Goal: Transaction & Acquisition: Book appointment/travel/reservation

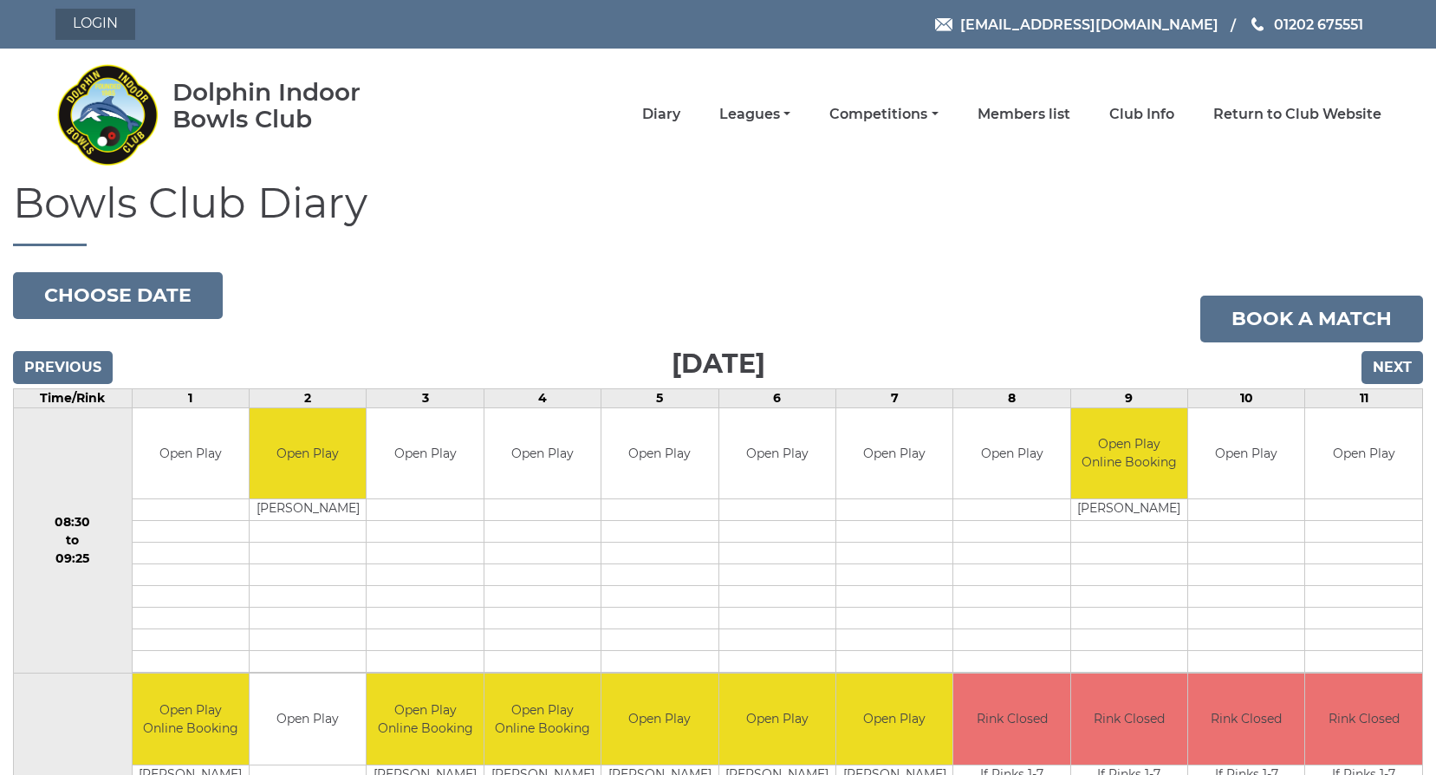
click at [75, 15] on link "Login" at bounding box center [95, 24] width 80 height 31
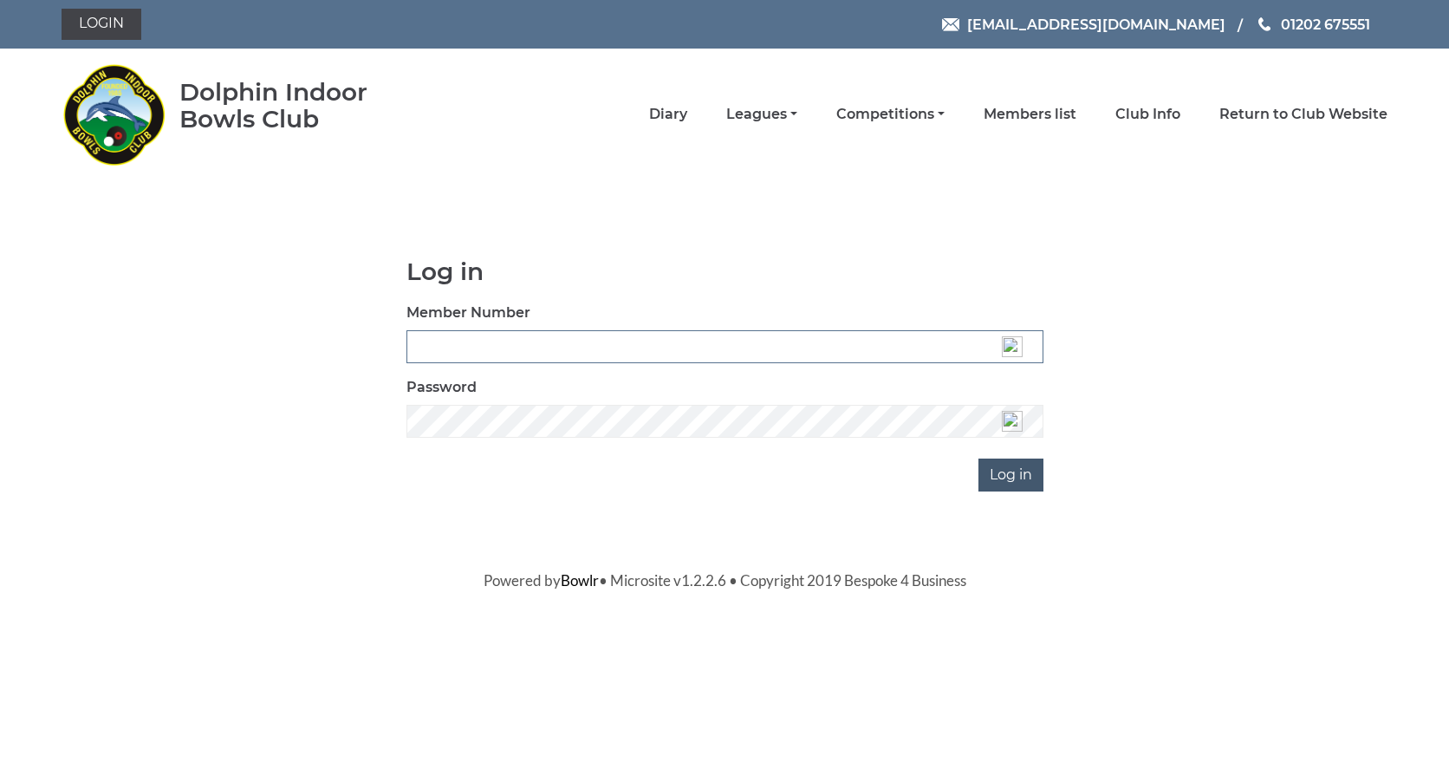
type input "3537"
click at [1009, 484] on input "Log in" at bounding box center [1010, 474] width 65 height 33
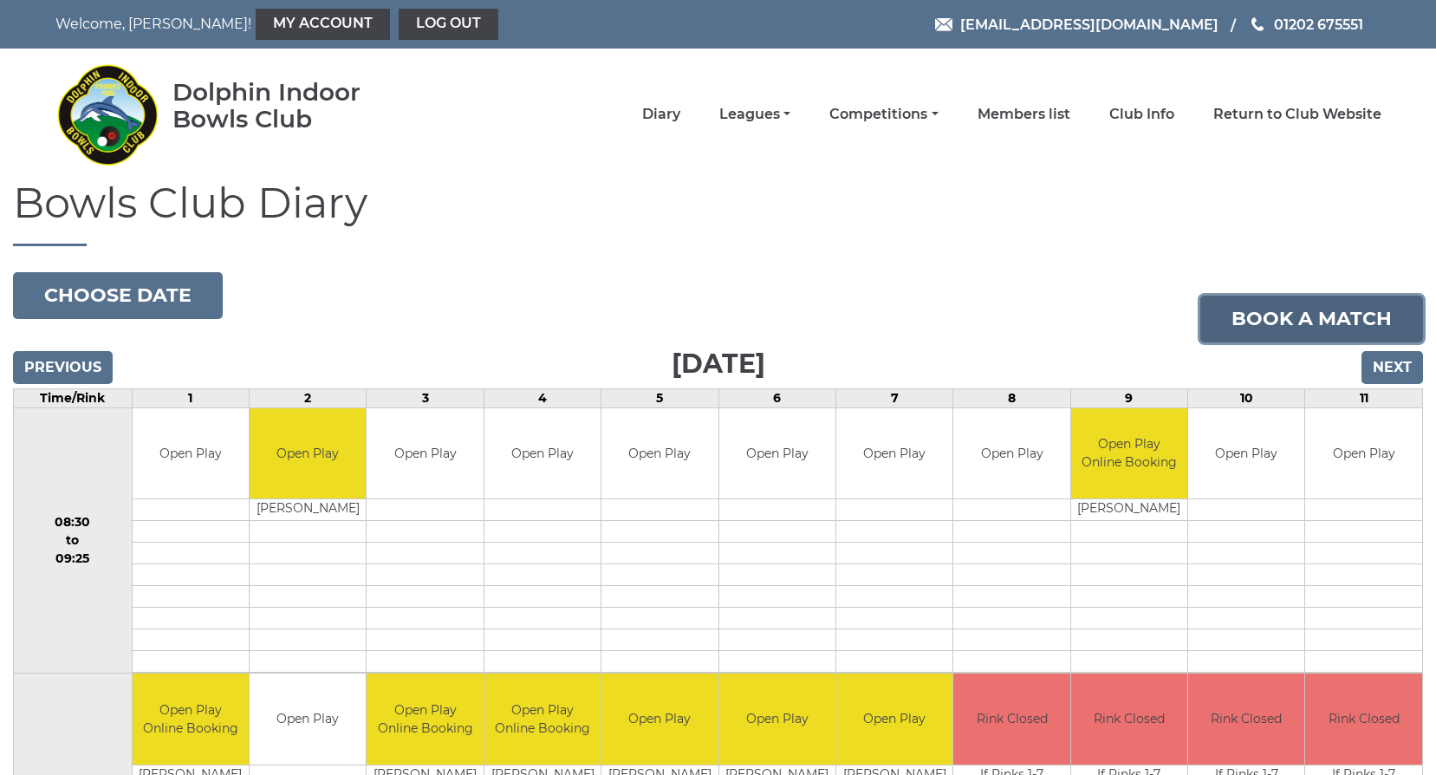
click at [1329, 313] on link "Book a match" at bounding box center [1311, 319] width 223 height 47
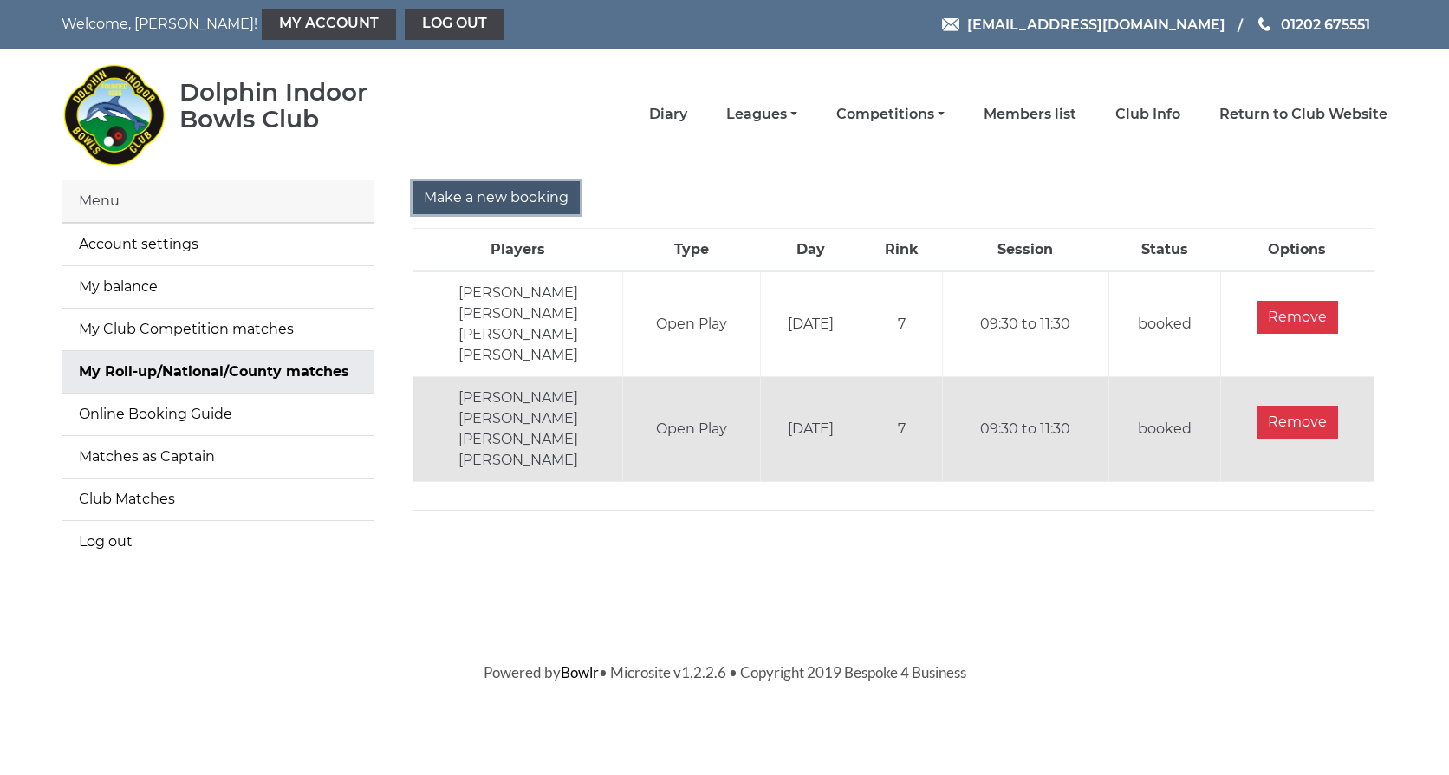
click at [493, 208] on input "Make a new booking" at bounding box center [496, 197] width 167 height 33
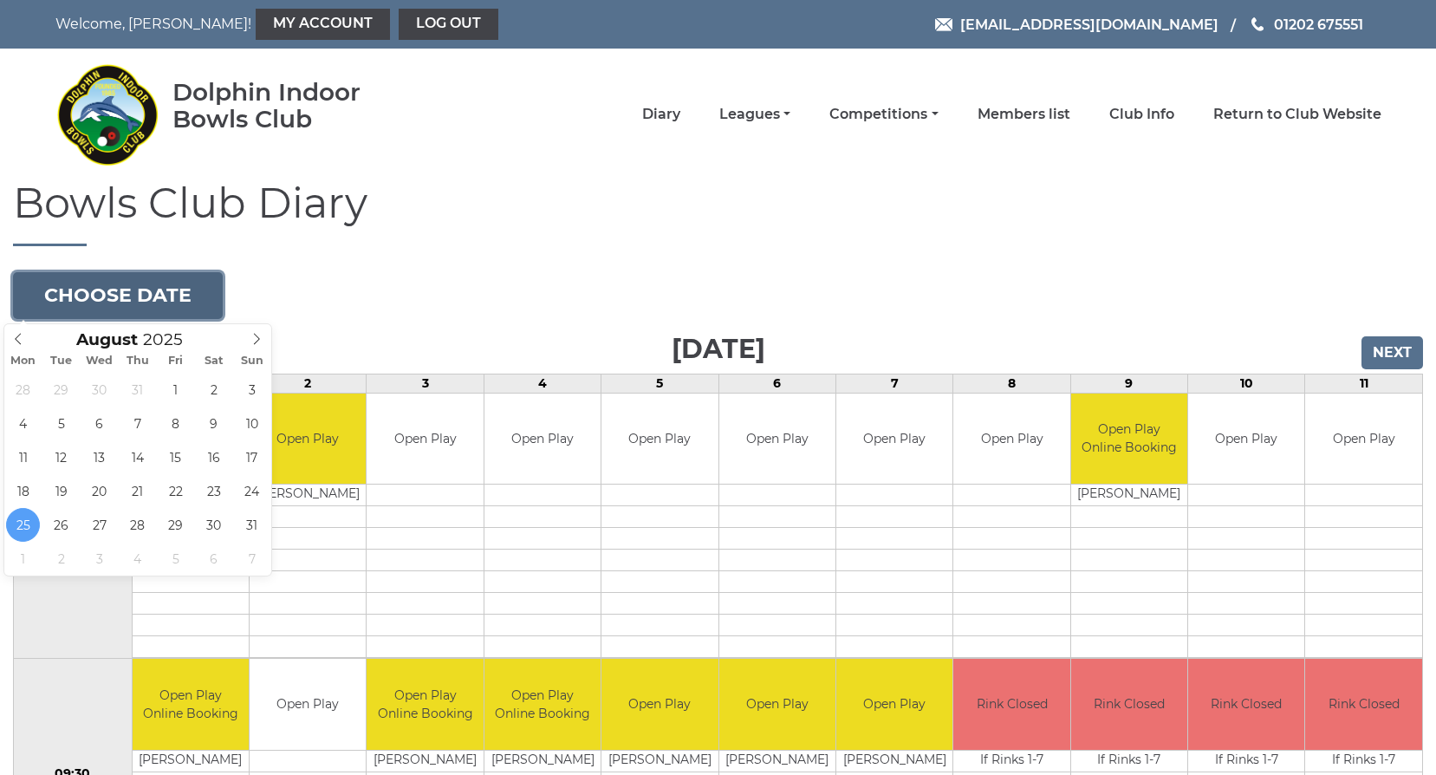
click at [182, 291] on button "Choose date" at bounding box center [118, 295] width 210 height 47
click at [256, 336] on icon at bounding box center [256, 339] width 12 height 12
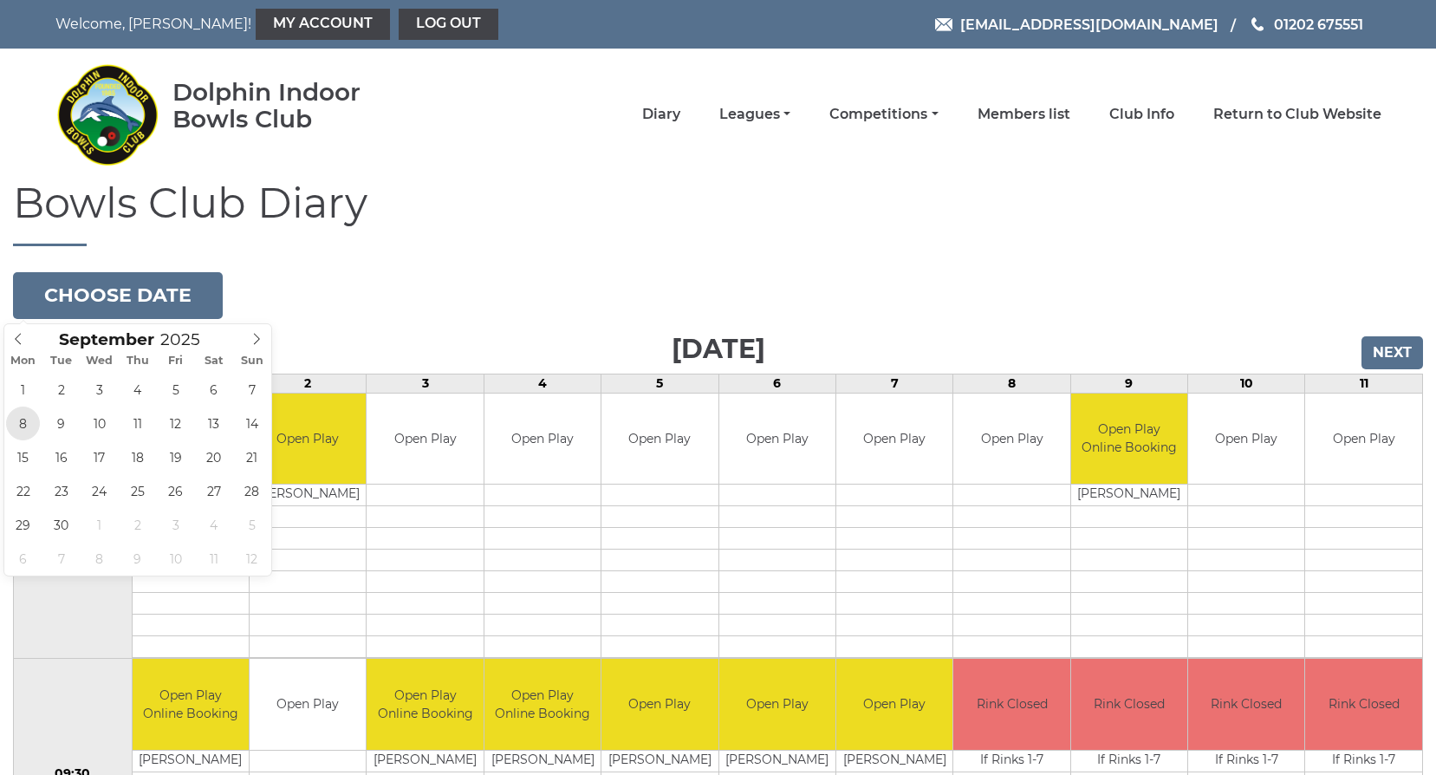
type input "2025-09-08"
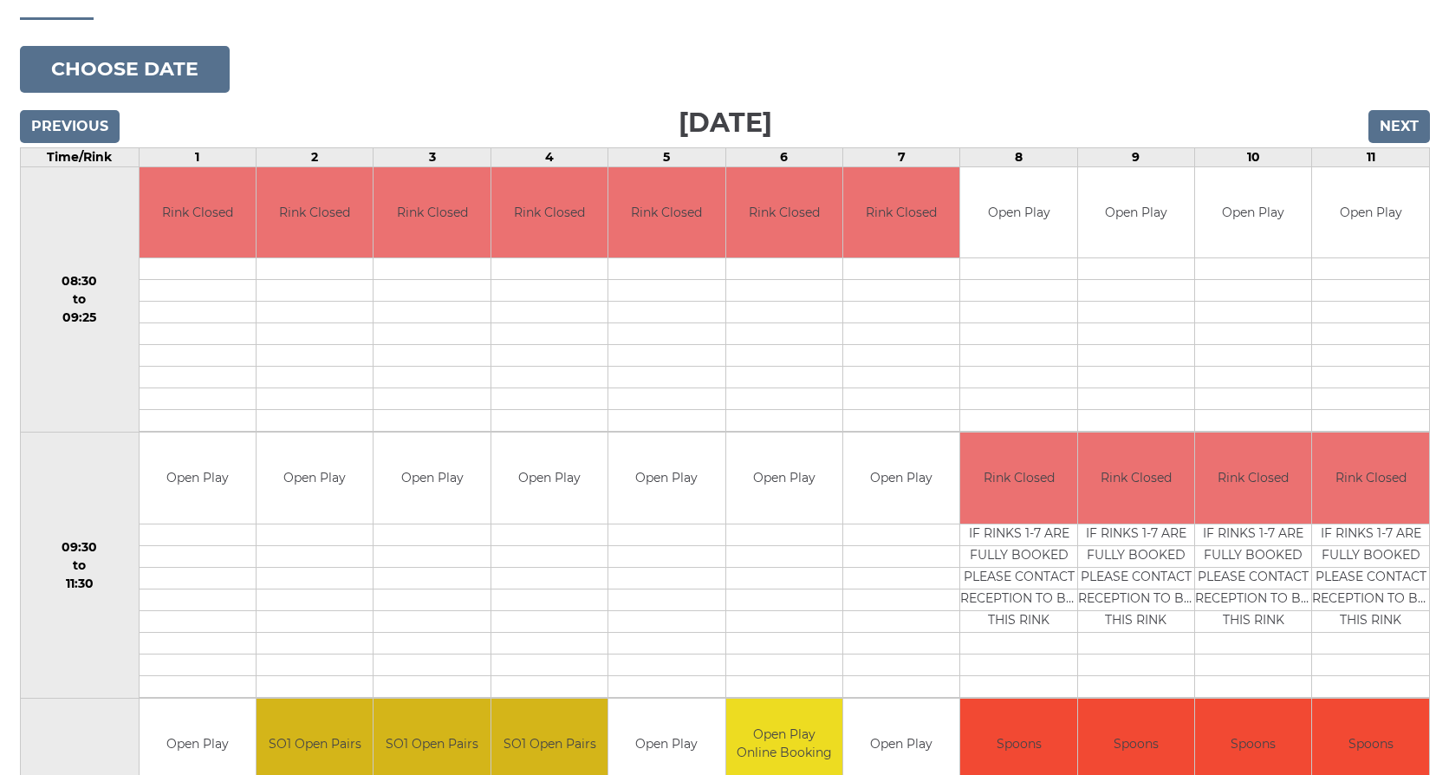
scroll to position [260, 0]
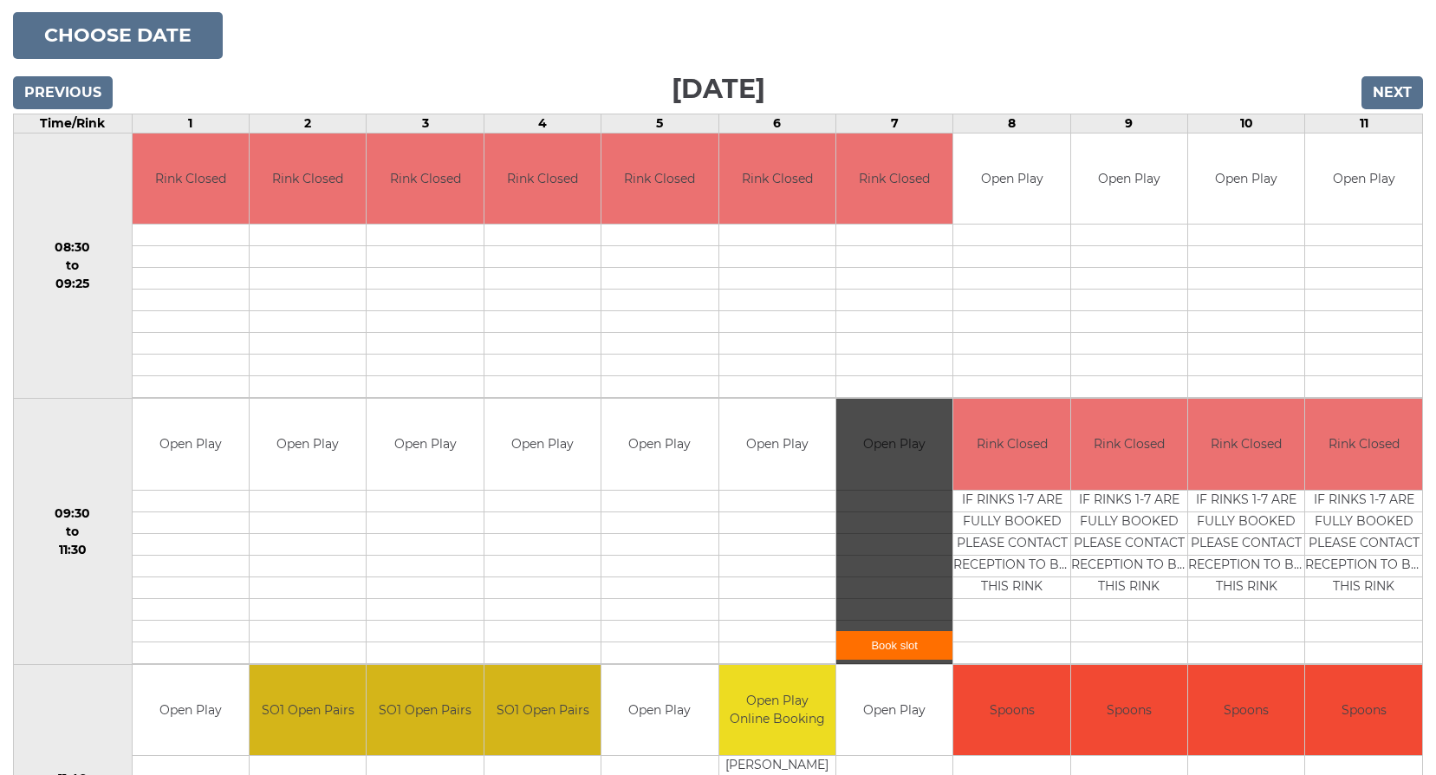
click at [895, 643] on link "Book slot" at bounding box center [894, 645] width 116 height 29
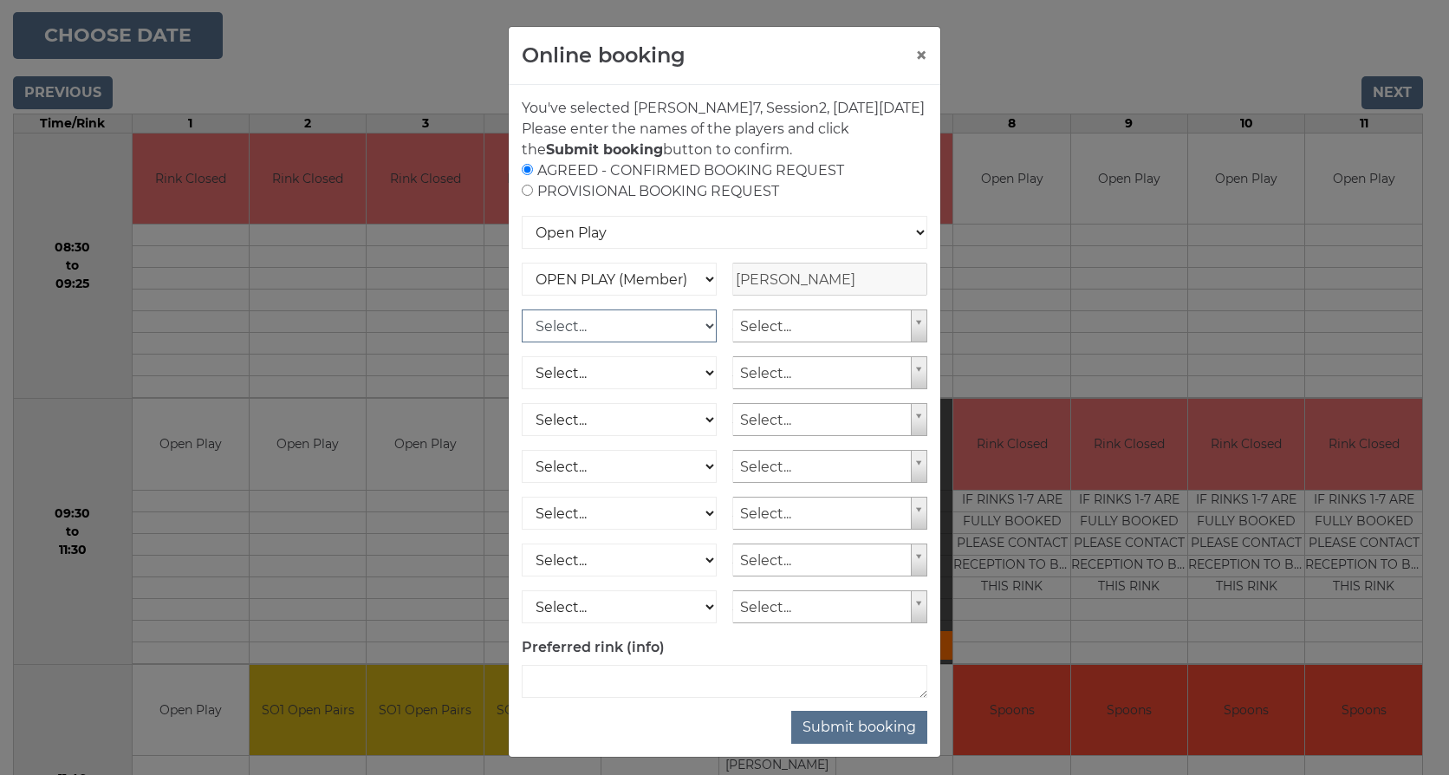
click at [703, 342] on select "Select... OPEN PLAY (Member) OPEN PLAY (Visitor) OPEN PLAY 1 HOUR (Member) OPEN…" at bounding box center [619, 325] width 195 height 33
select select "1_12"
click at [522, 330] on select "Select... OPEN PLAY (Member) OPEN PLAY (Visitor) OPEN PLAY 1 HOUR (Member) OPEN…" at bounding box center [619, 325] width 195 height 33
click at [699, 389] on select "Select... OPEN PLAY (Member) OPEN PLAY (Visitor) OPEN PLAY 1 HOUR (Member) OPEN…" at bounding box center [619, 372] width 195 height 33
select select "1_12"
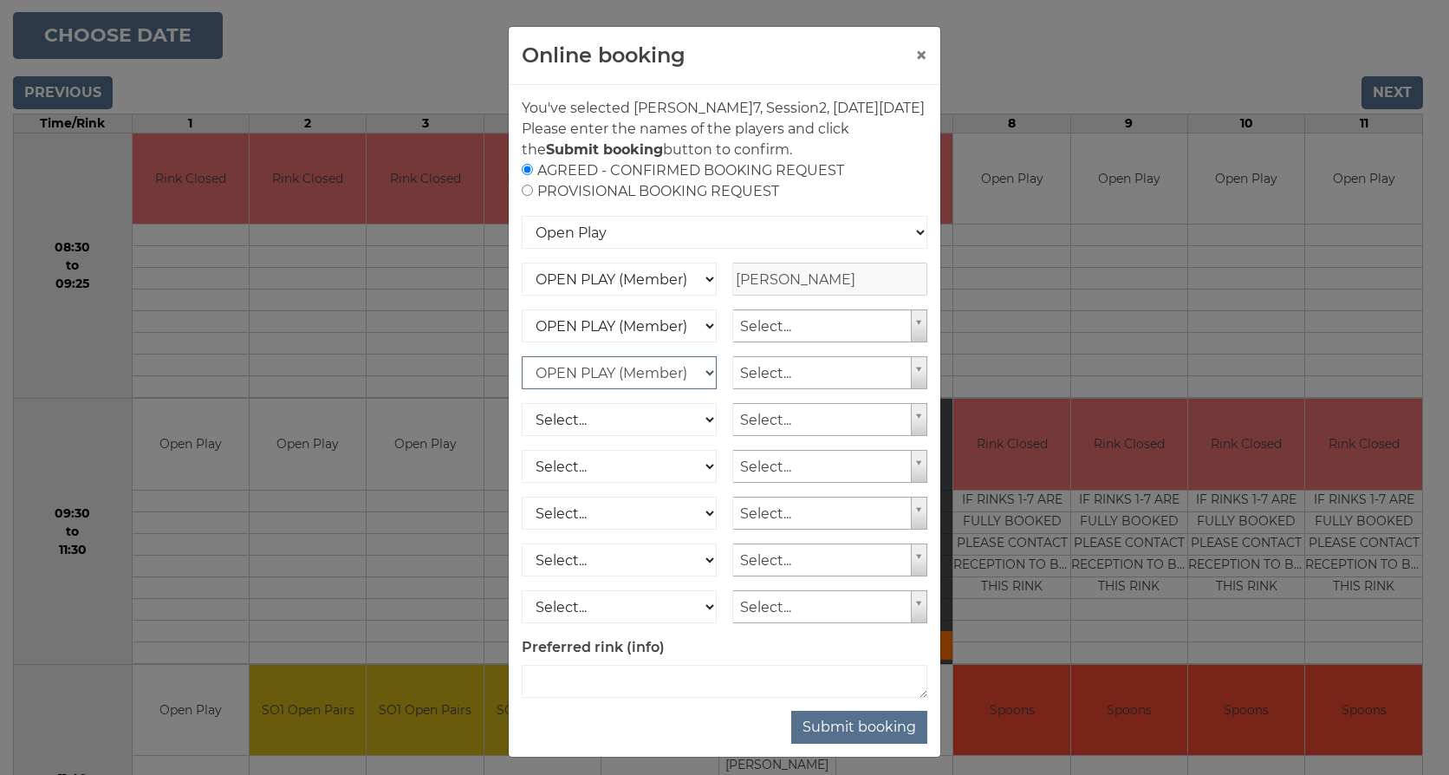
click at [522, 377] on select "Select... OPEN PLAY (Member) OPEN PLAY (Visitor) OPEN PLAY 1 HOUR (Member) OPEN…" at bounding box center [619, 372] width 195 height 33
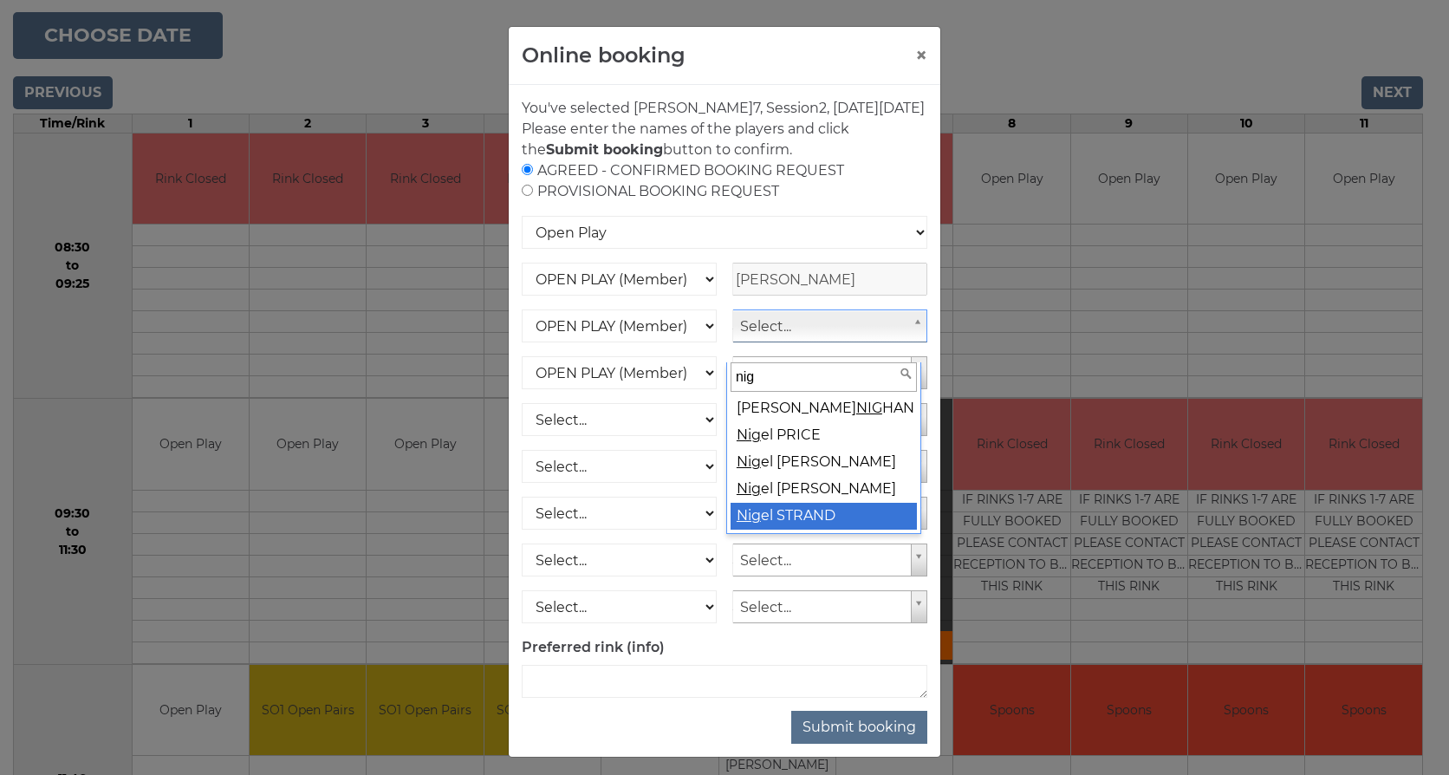
type input "nig"
select select "1539"
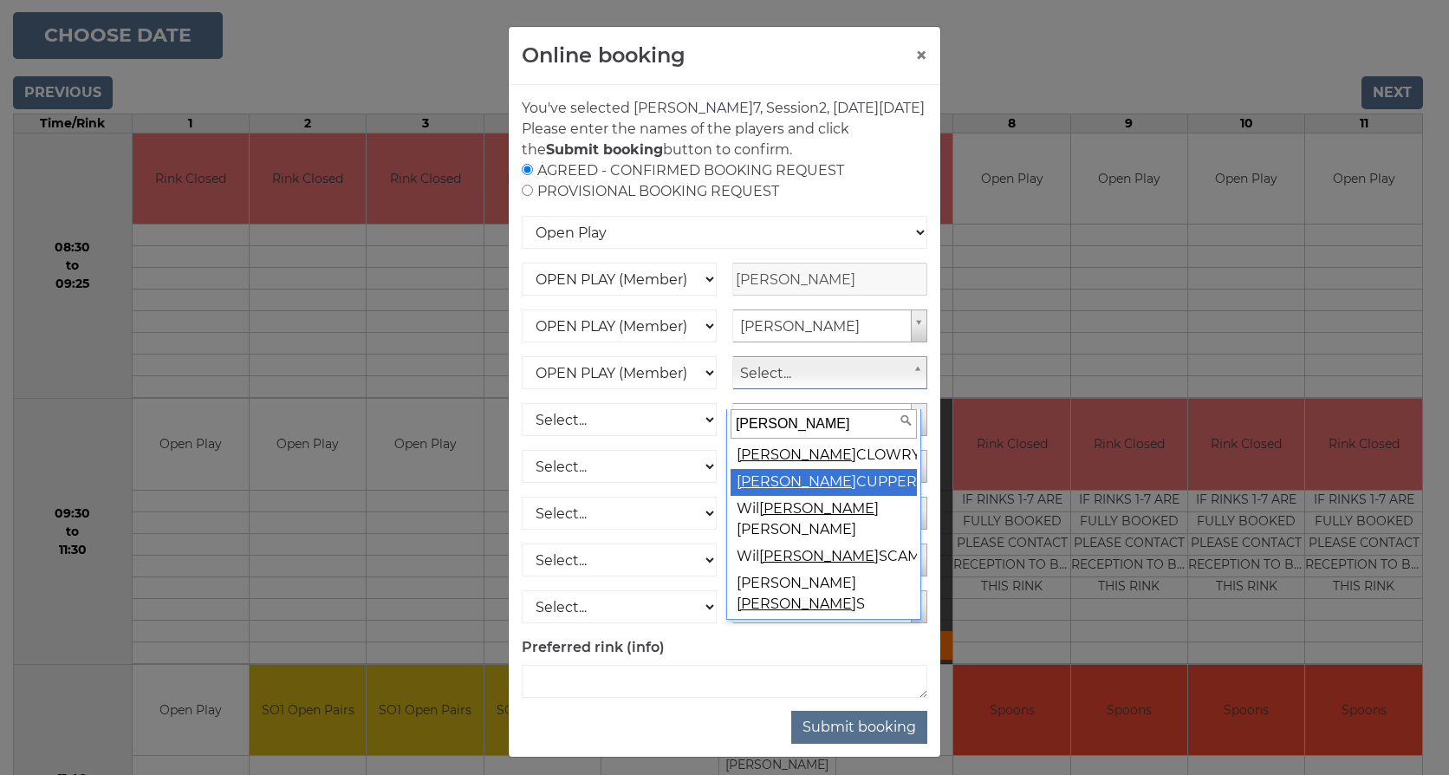
type input "Liam"
select select "1551"
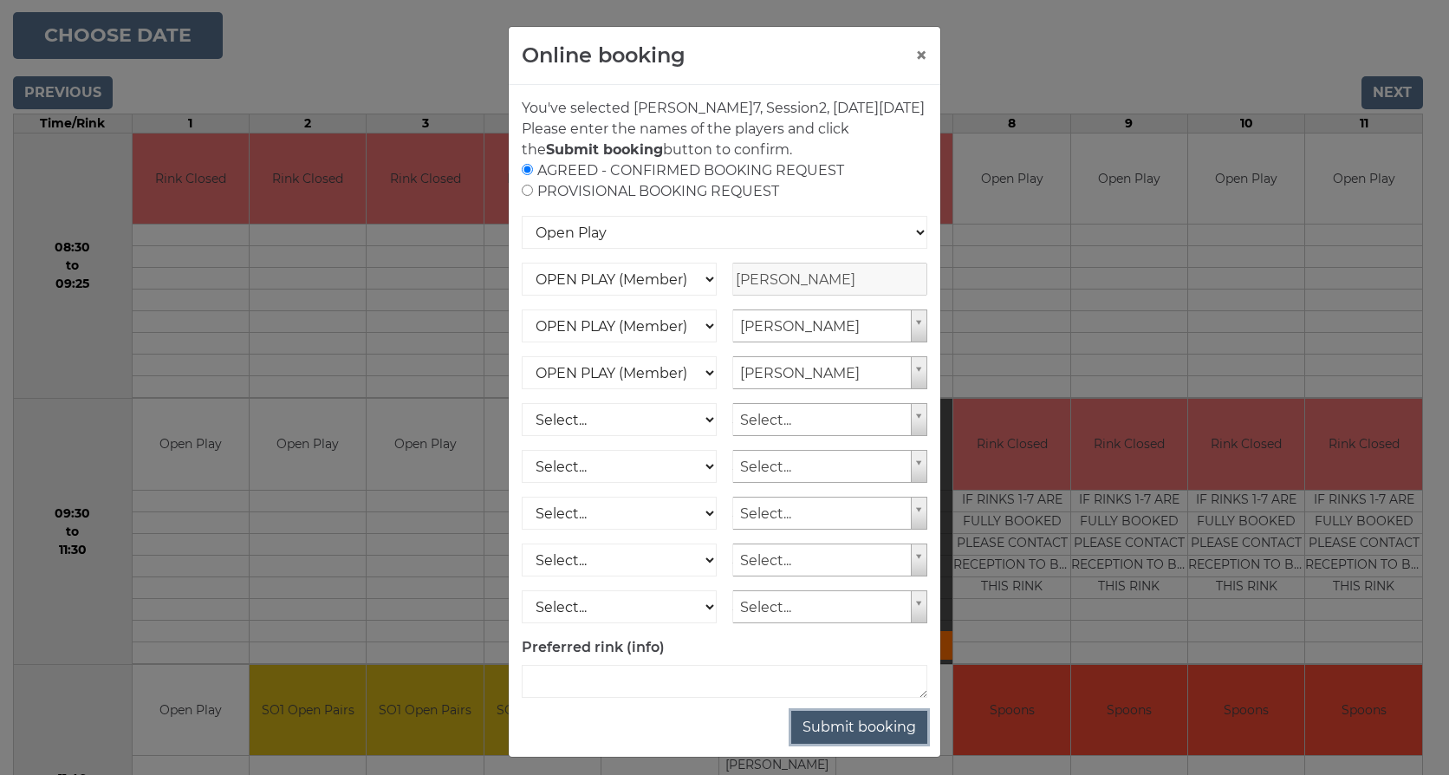
click at [853, 740] on button "Submit booking" at bounding box center [859, 727] width 136 height 33
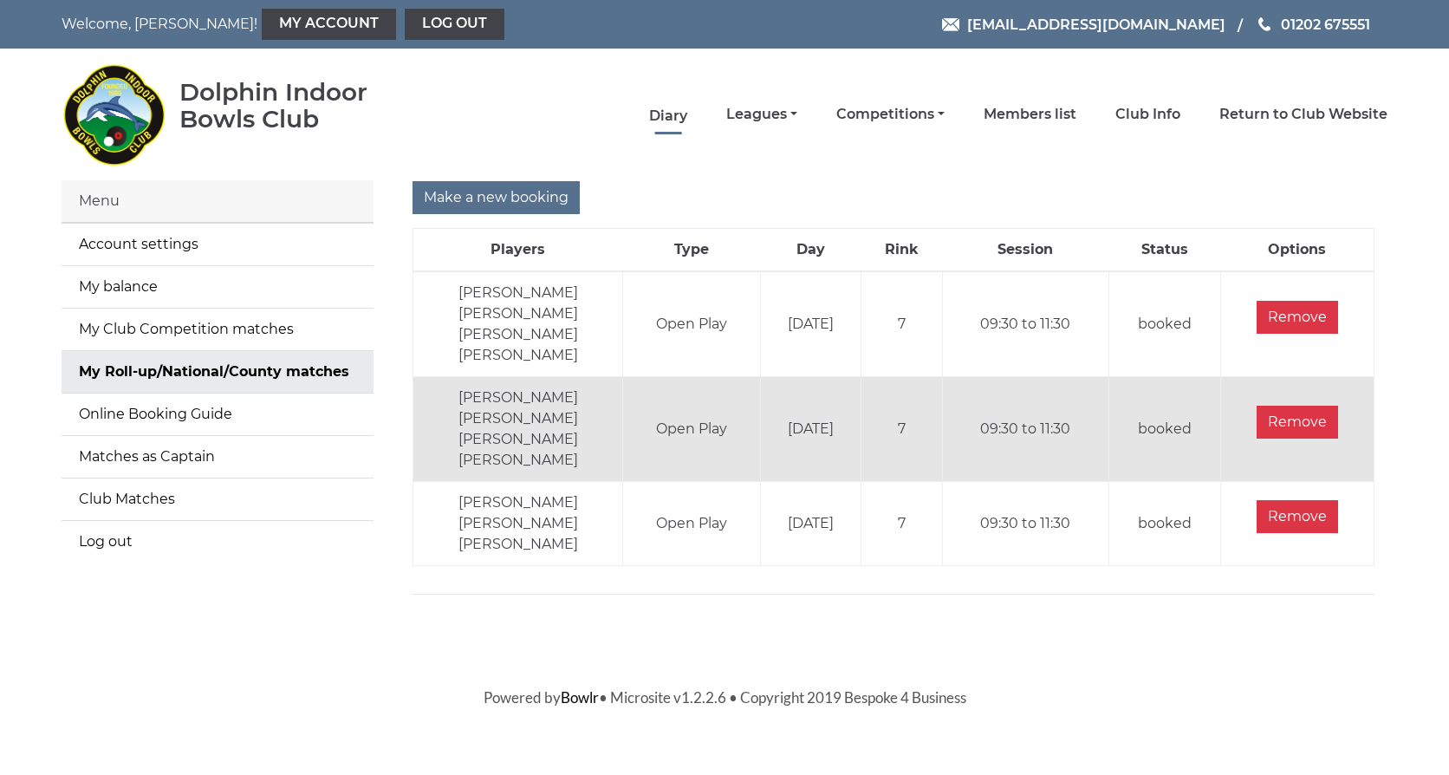
click at [672, 110] on link "Diary" at bounding box center [668, 116] width 38 height 19
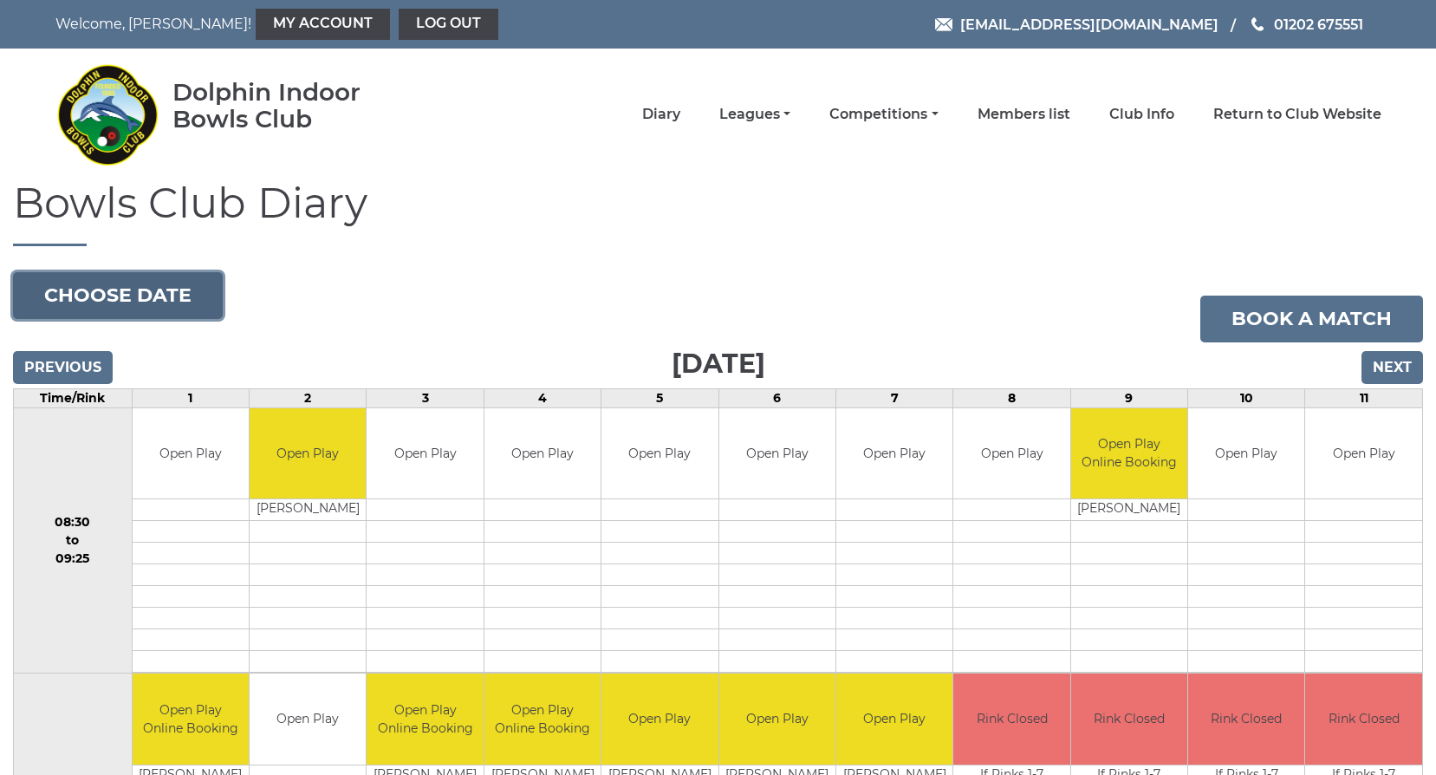
click at [89, 292] on button "Choose date" at bounding box center [118, 295] width 210 height 47
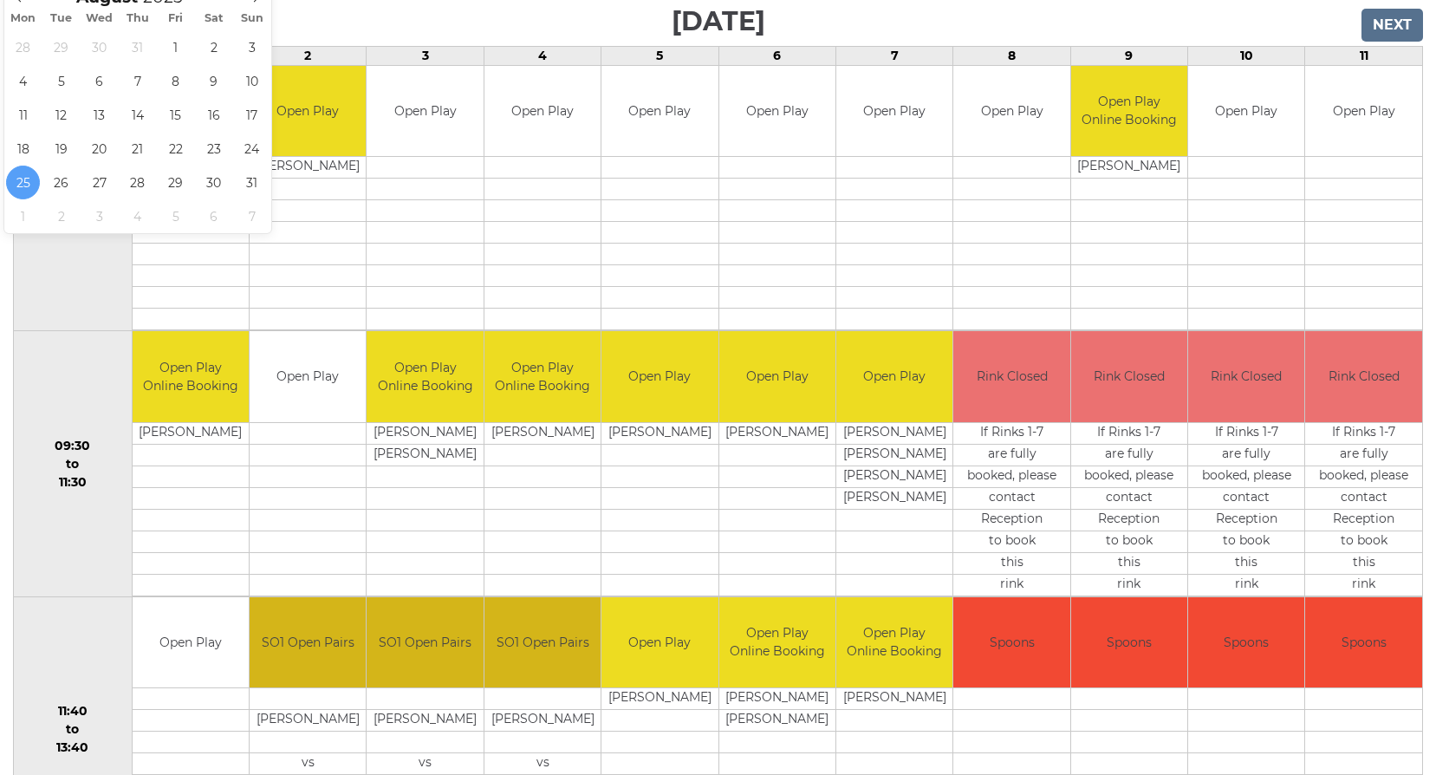
scroll to position [347, 0]
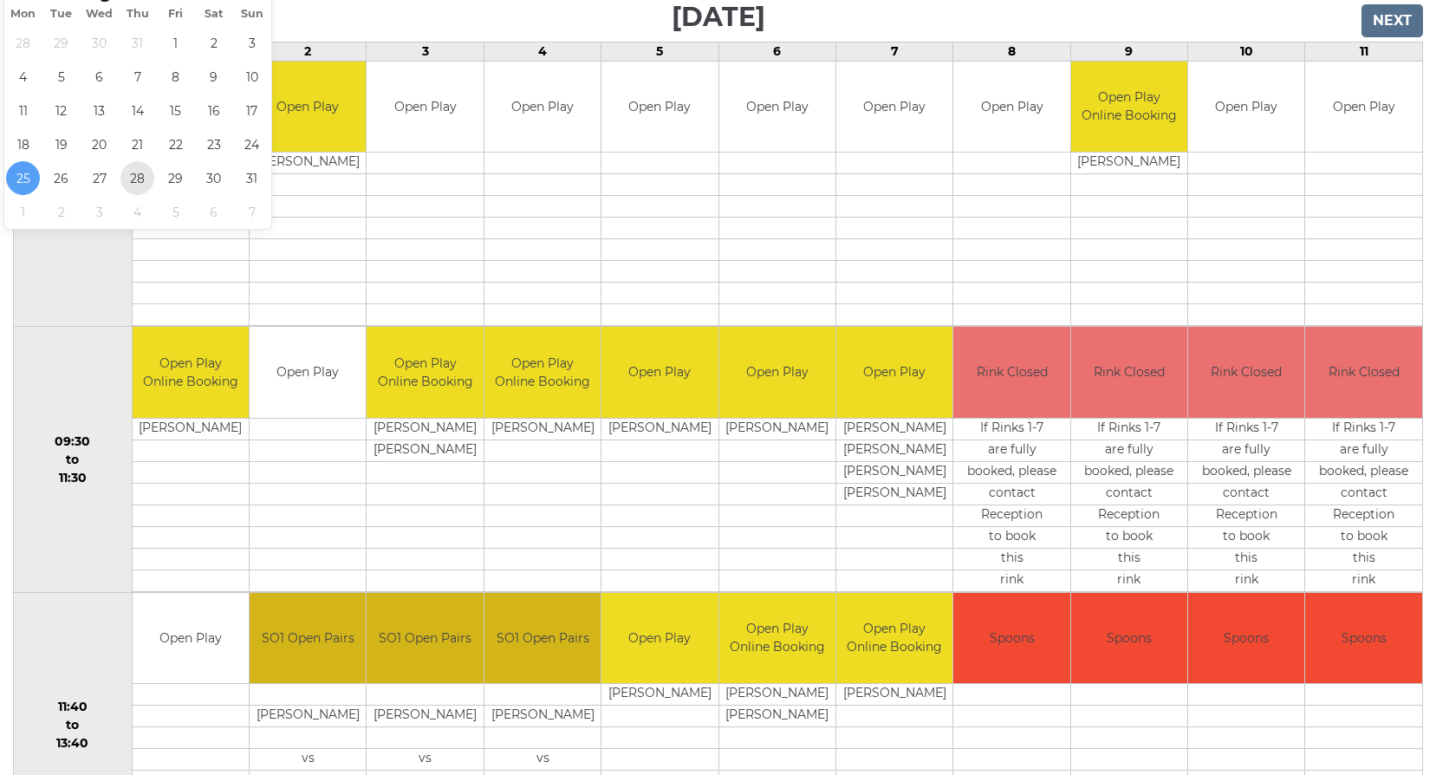
type input "2025-08-28"
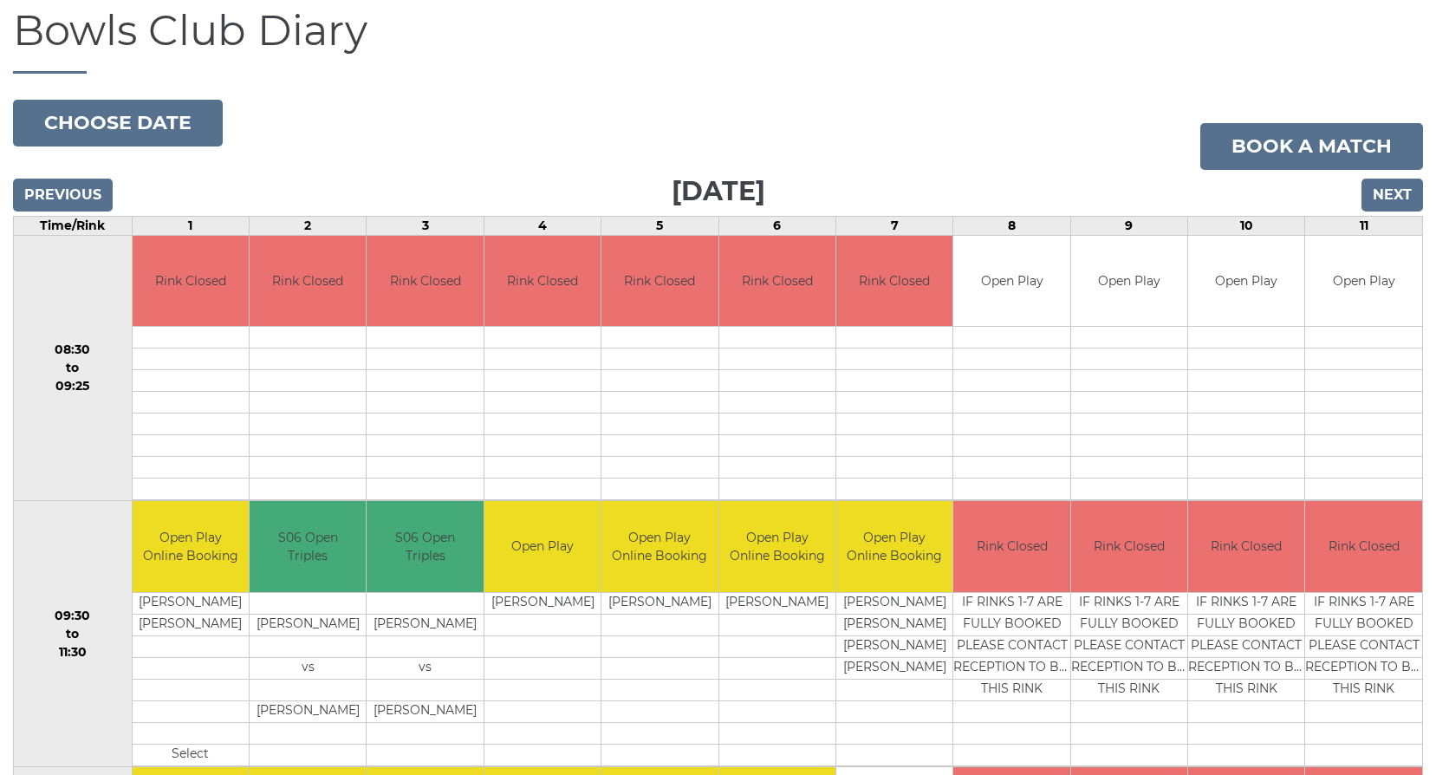
scroll to position [173, 0]
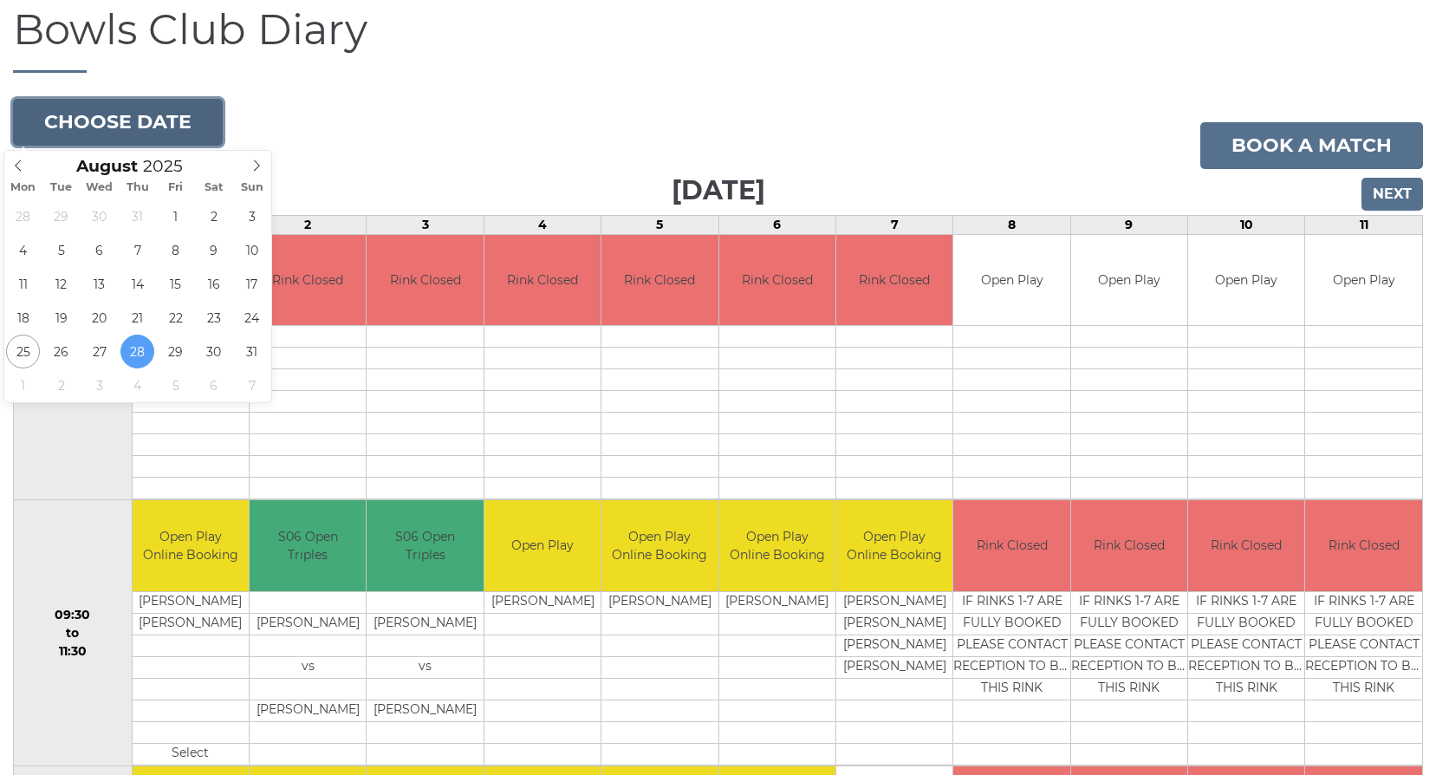
click at [74, 118] on button "Choose date" at bounding box center [118, 122] width 210 height 47
type input "2025-09-01"
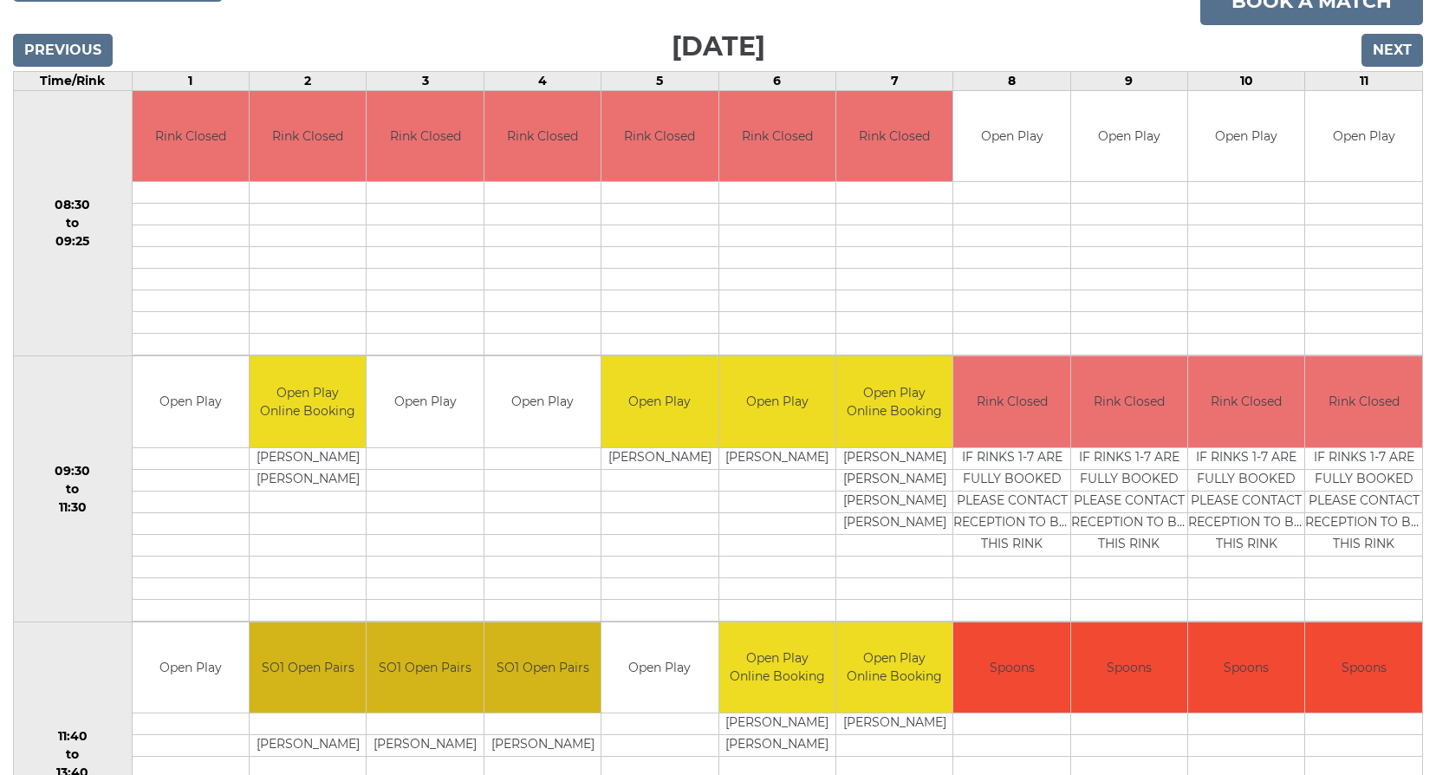
scroll to position [347, 0]
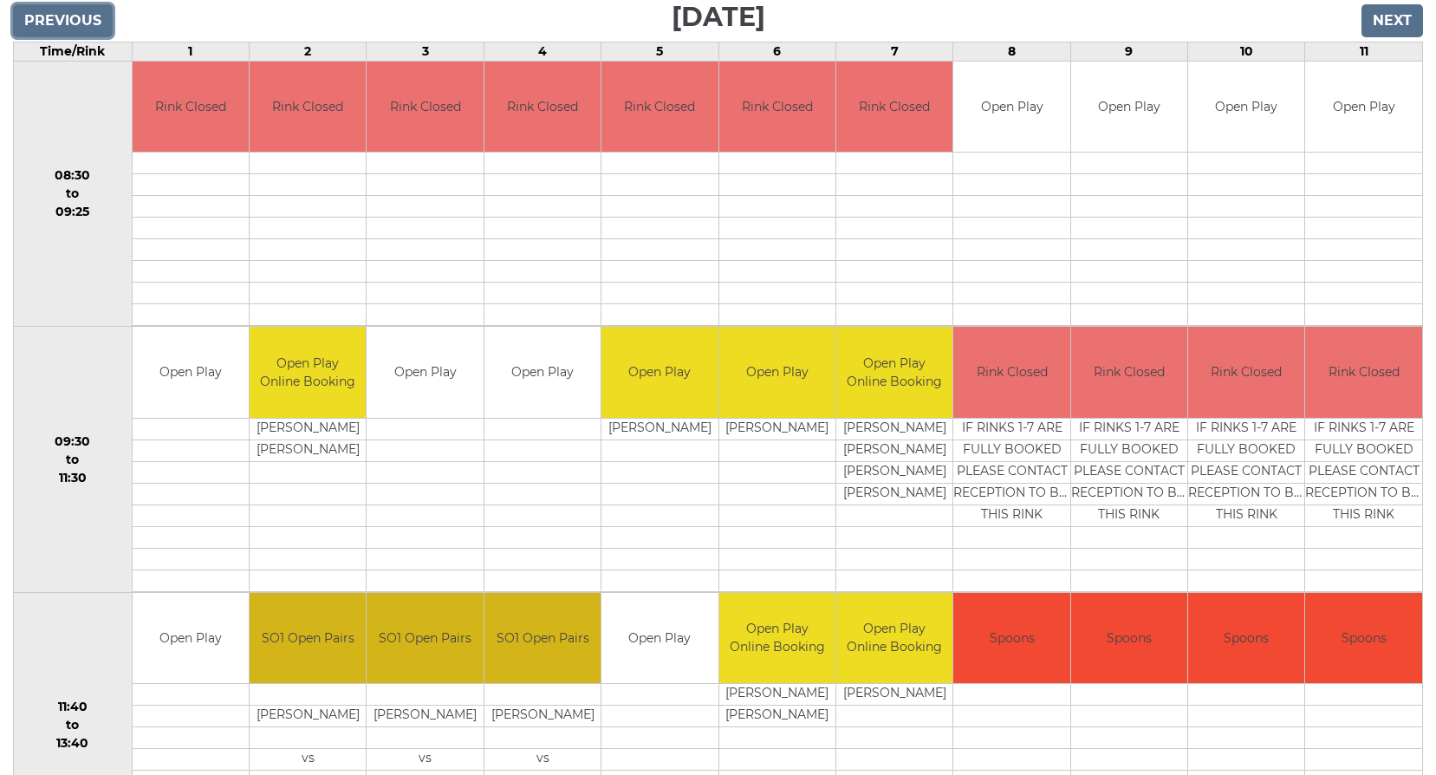
click at [68, 27] on input "Previous" at bounding box center [63, 20] width 100 height 33
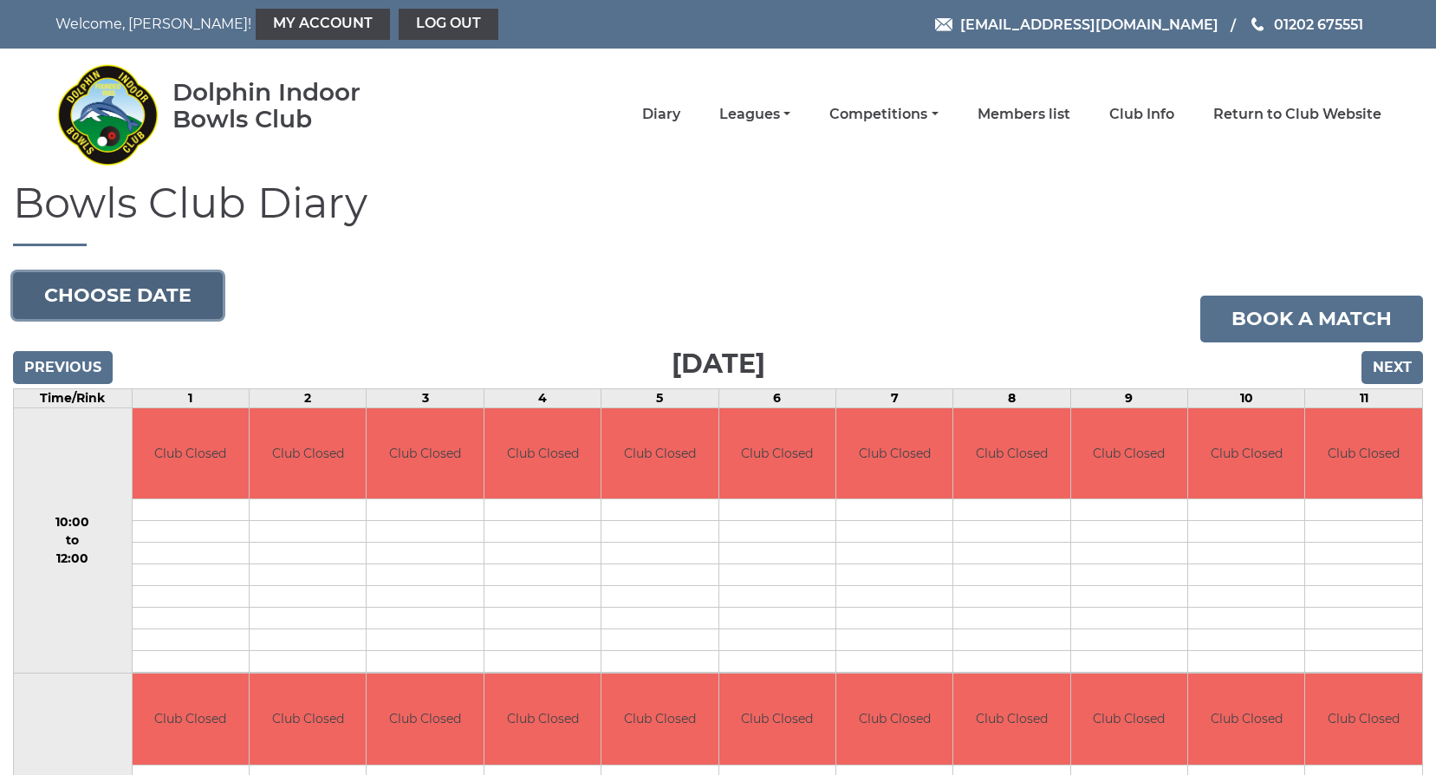
click at [81, 294] on button "Choose date" at bounding box center [118, 295] width 210 height 47
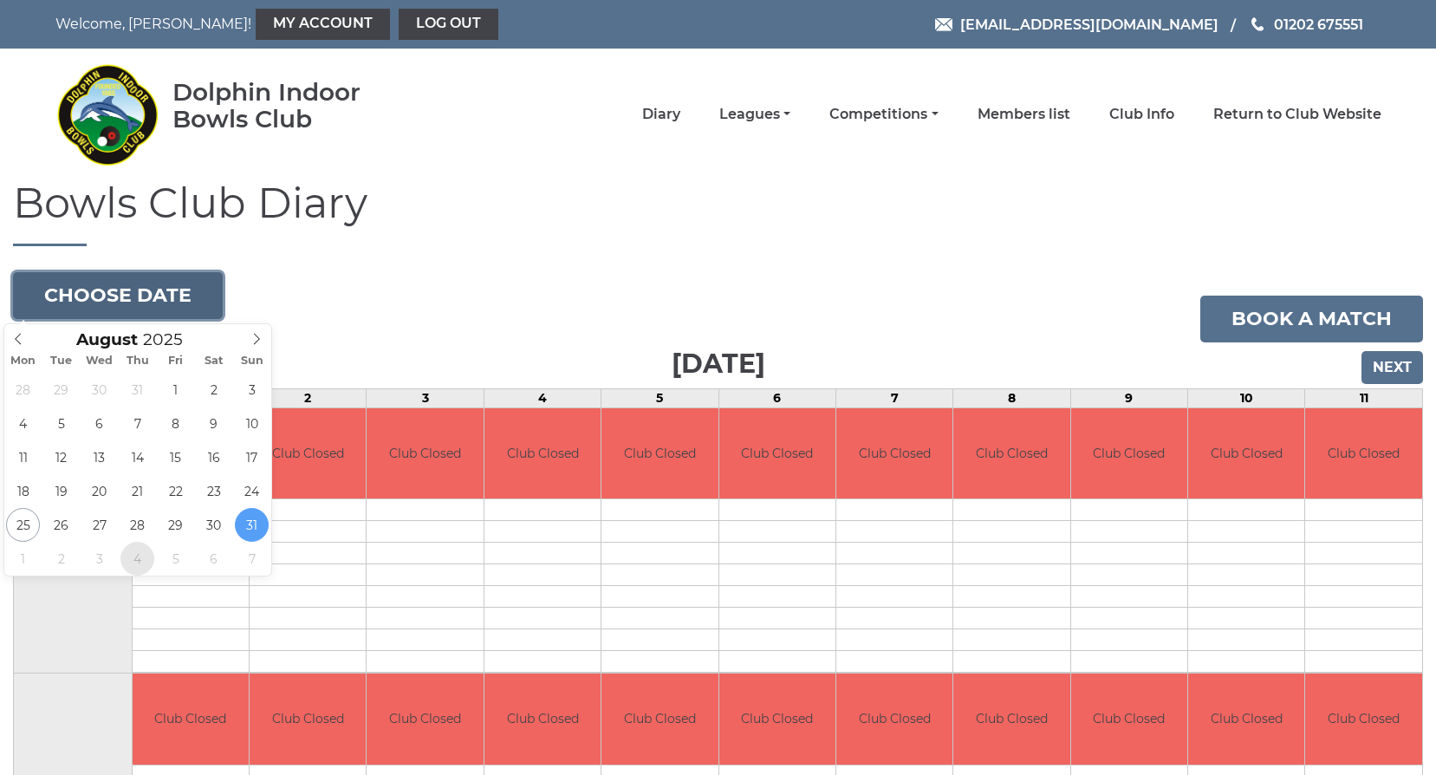
type input "2025-09-04"
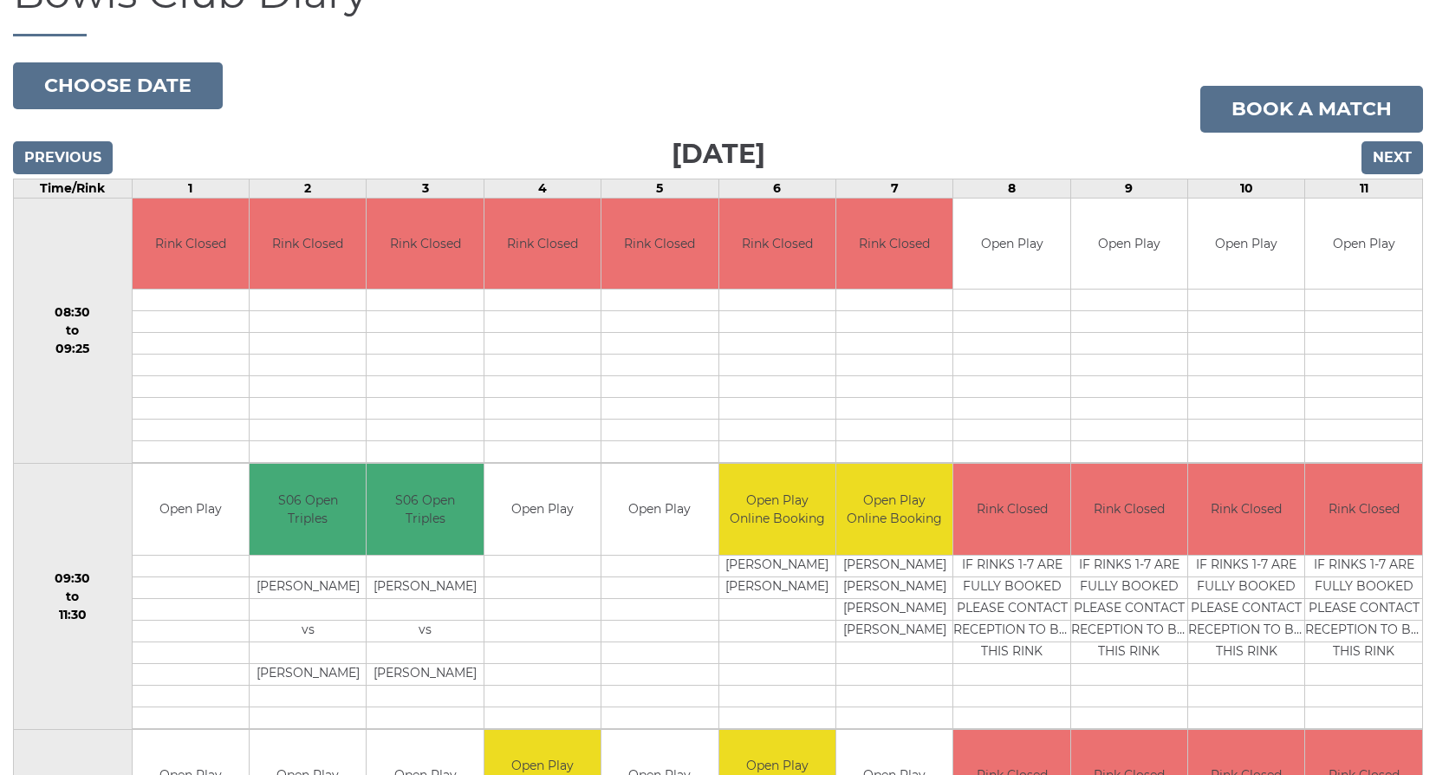
scroll to position [260, 0]
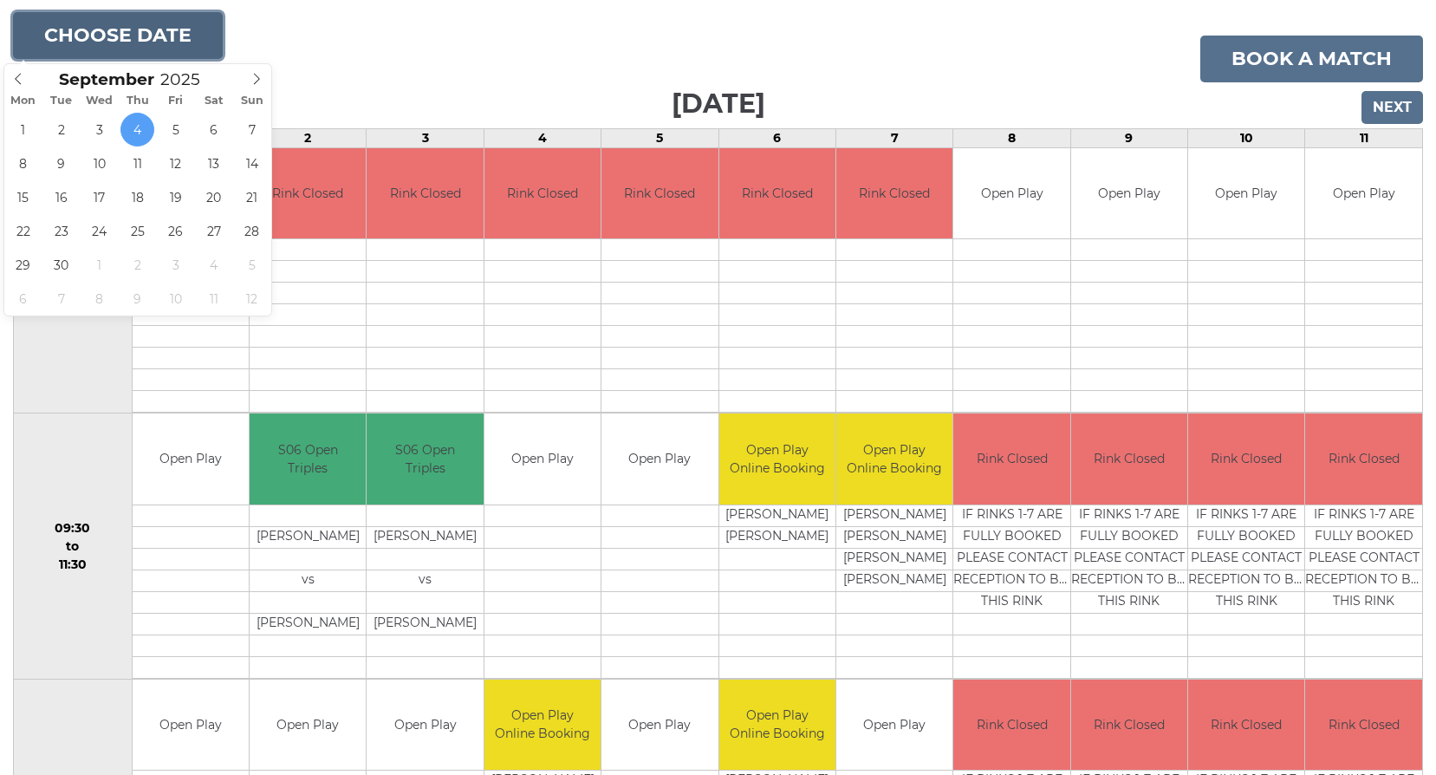
click at [170, 32] on button "Choose date" at bounding box center [118, 35] width 210 height 47
type input "2025-09-08"
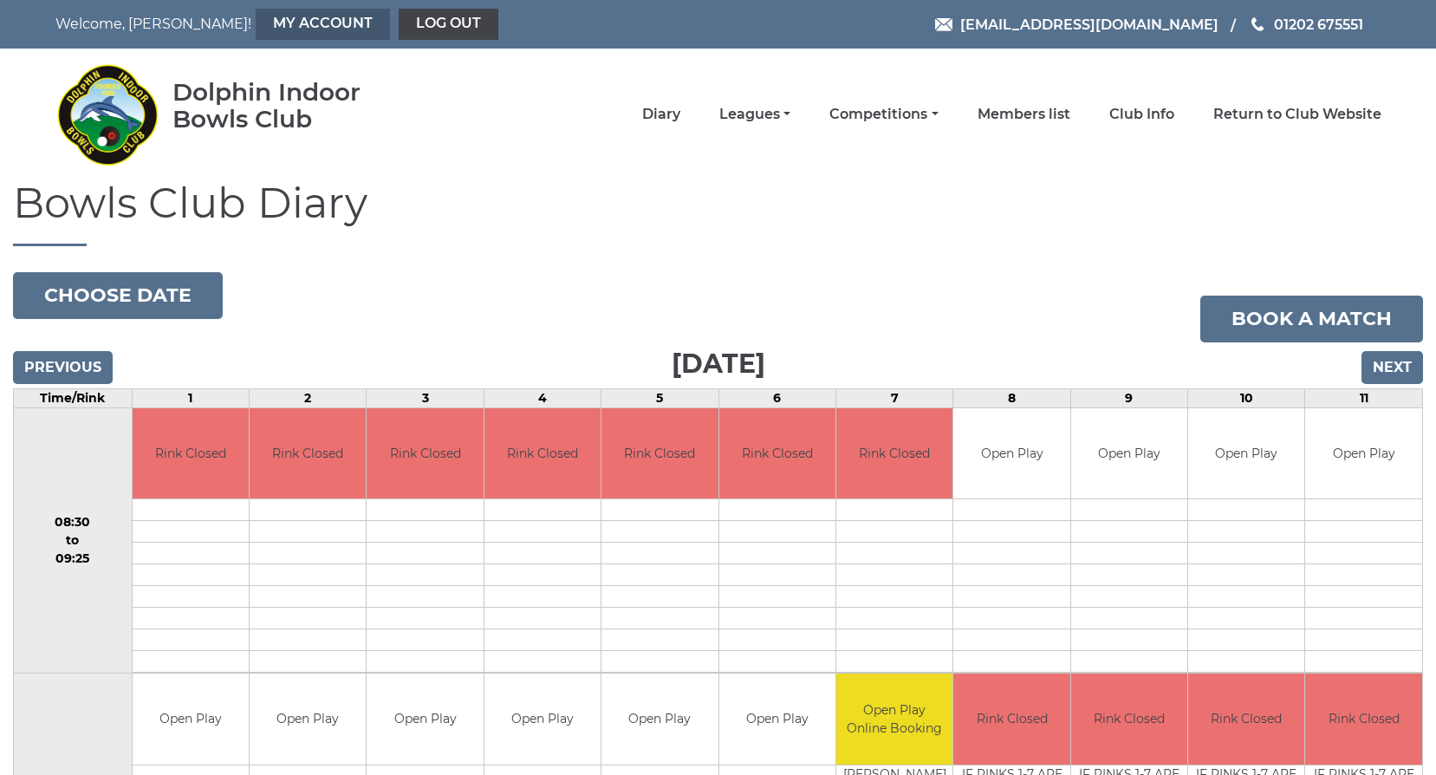
click at [305, 27] on link "My Account" at bounding box center [323, 24] width 134 height 31
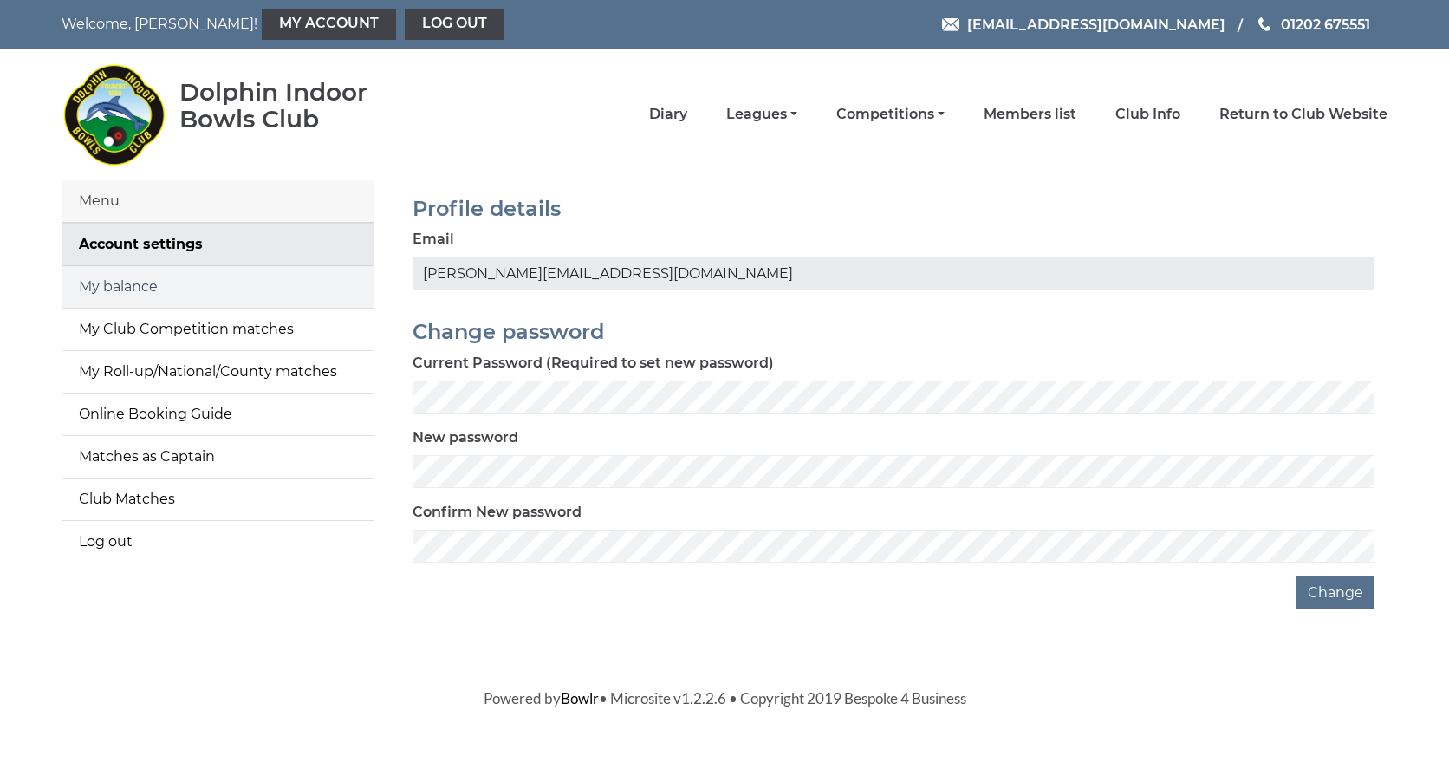
click at [133, 289] on link "My balance" at bounding box center [218, 287] width 312 height 42
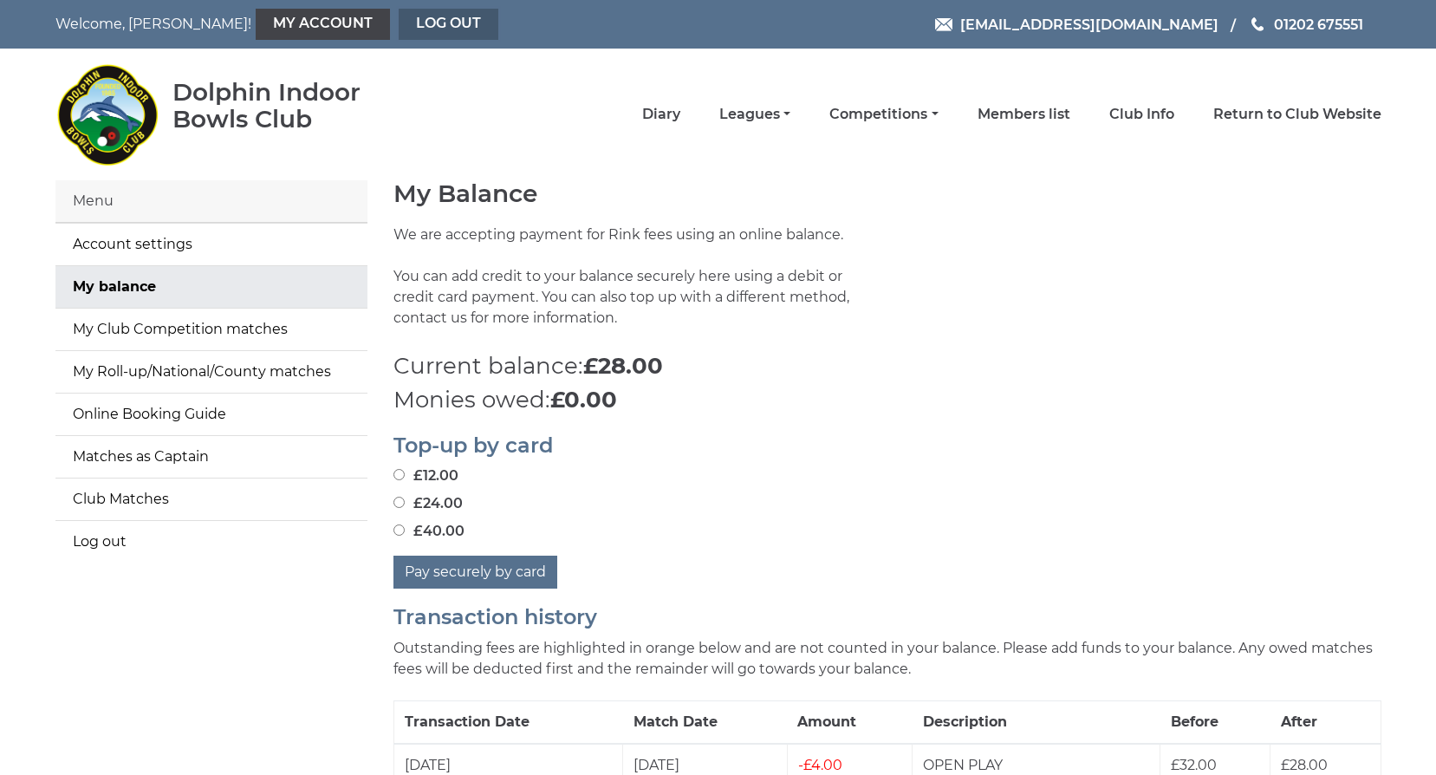
click at [399, 23] on link "Log out" at bounding box center [449, 24] width 100 height 31
